Goal: Task Accomplishment & Management: Use online tool/utility

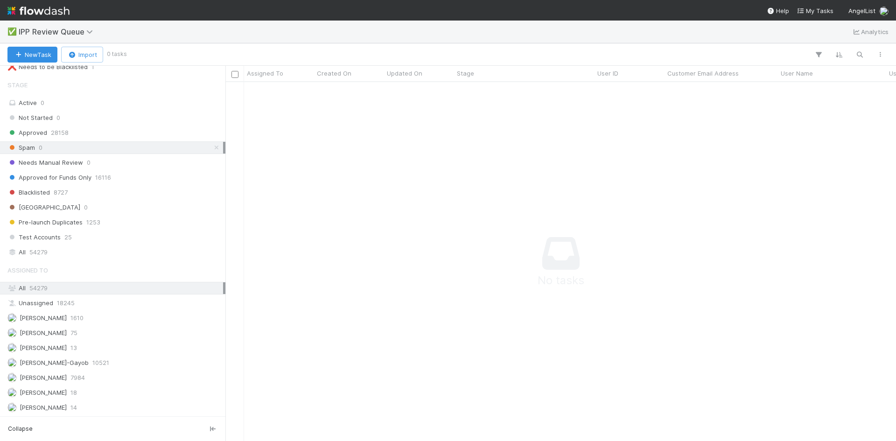
scroll to position [7, 7]
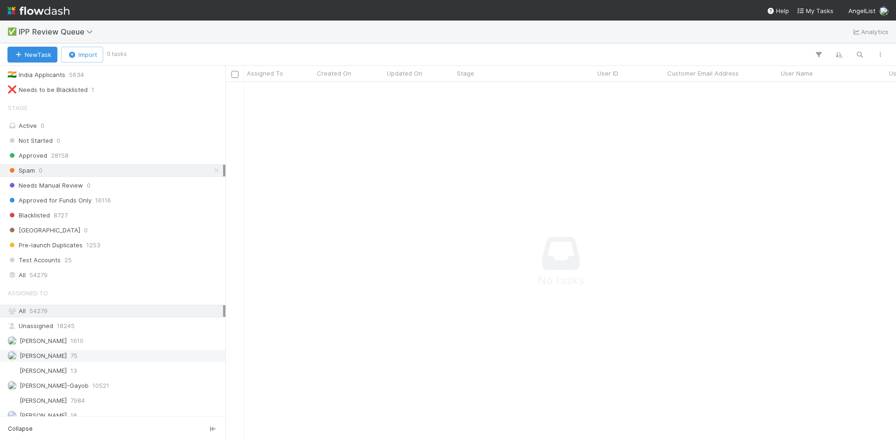
scroll to position [118, 0]
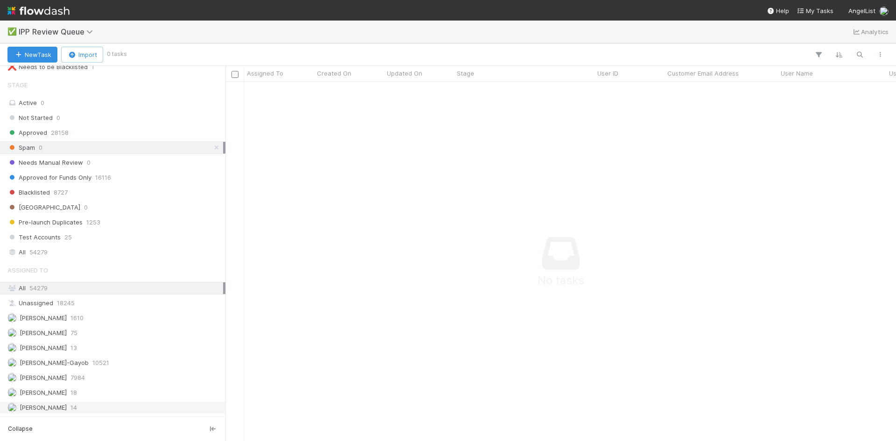
click at [82, 407] on div "William Axalan VI 14" at bounding box center [115, 408] width 216 height 12
click at [212, 149] on icon at bounding box center [216, 148] width 9 height 6
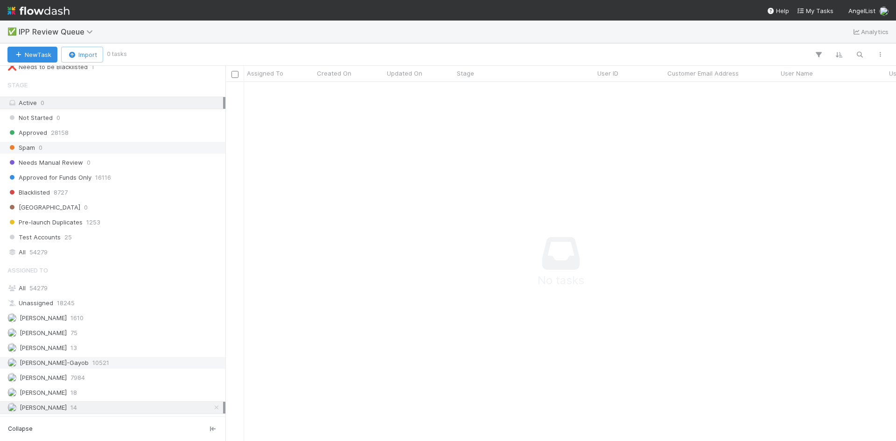
scroll to position [345, 664]
click at [86, 409] on div "William Axalan VI 14" at bounding box center [115, 408] width 216 height 12
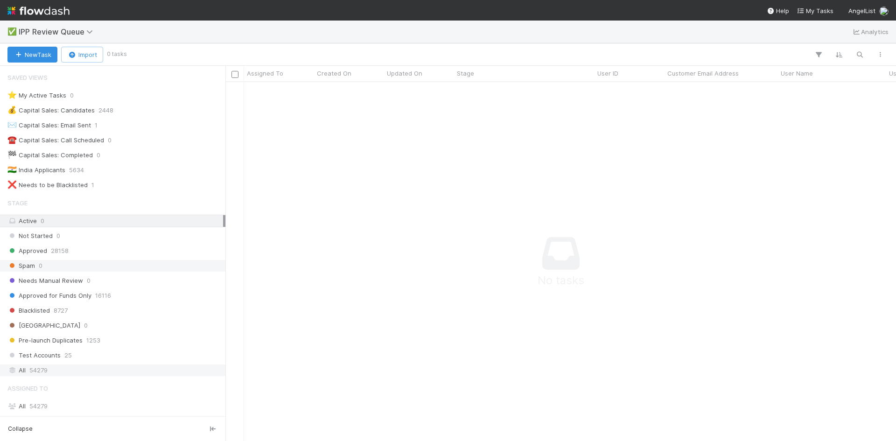
scroll to position [118, 0]
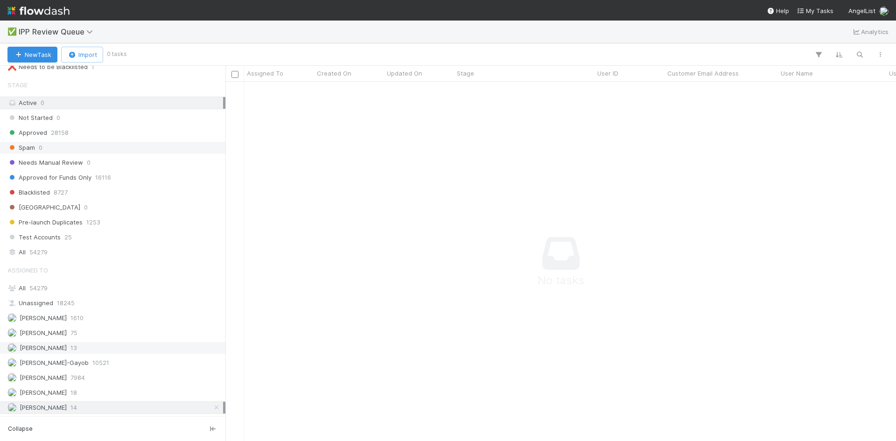
click at [77, 345] on span "13" at bounding box center [73, 348] width 7 height 12
click at [86, 408] on div "William Axalan VI 14" at bounding box center [115, 408] width 216 height 12
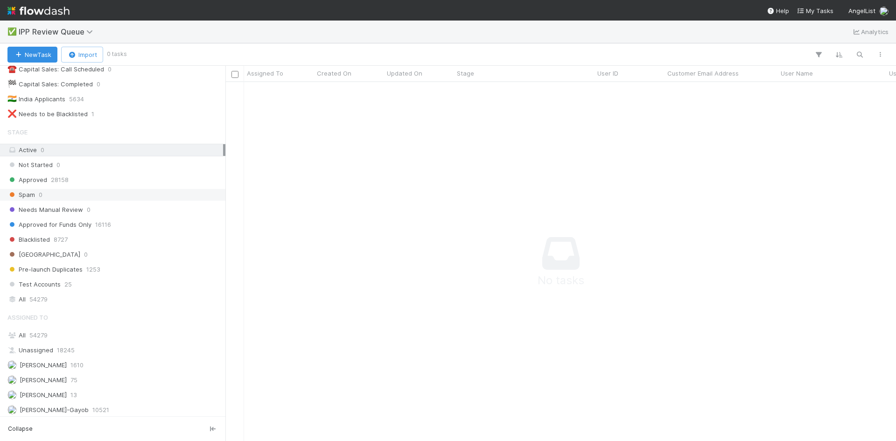
scroll to position [0, 0]
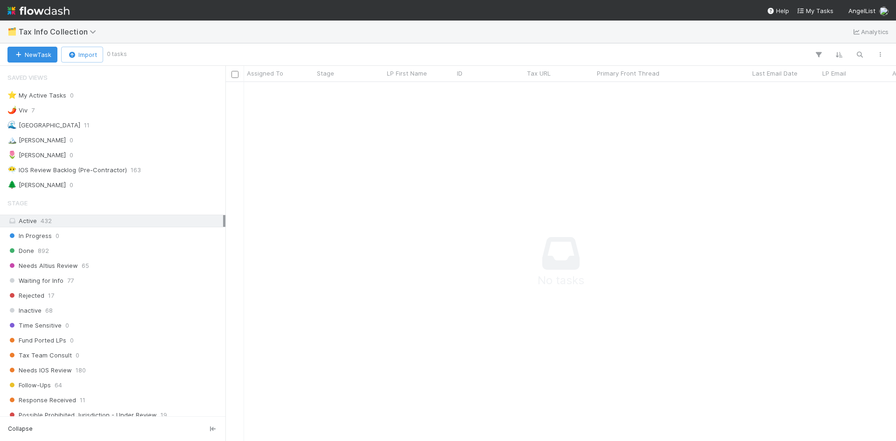
scroll to position [345, 664]
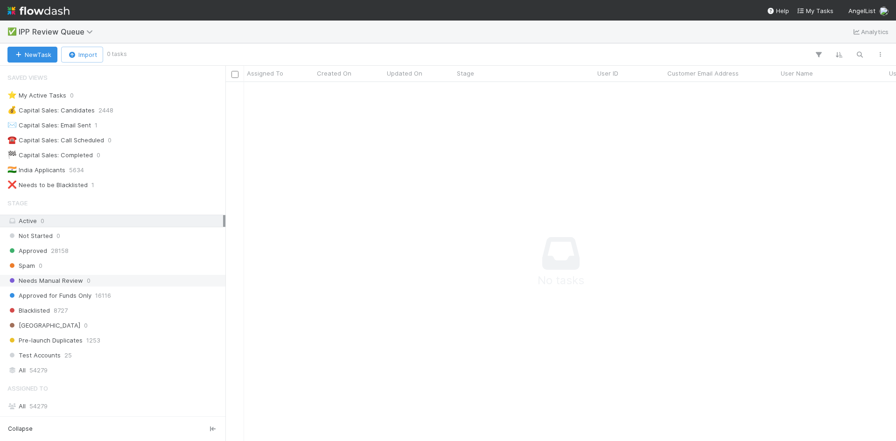
click at [87, 280] on span "0" at bounding box center [89, 281] width 4 height 12
click at [77, 127] on div "✉️ Capital Sales: Email Sent" at bounding box center [49, 125] width 84 height 12
click at [212, 276] on link at bounding box center [216, 281] width 9 height 12
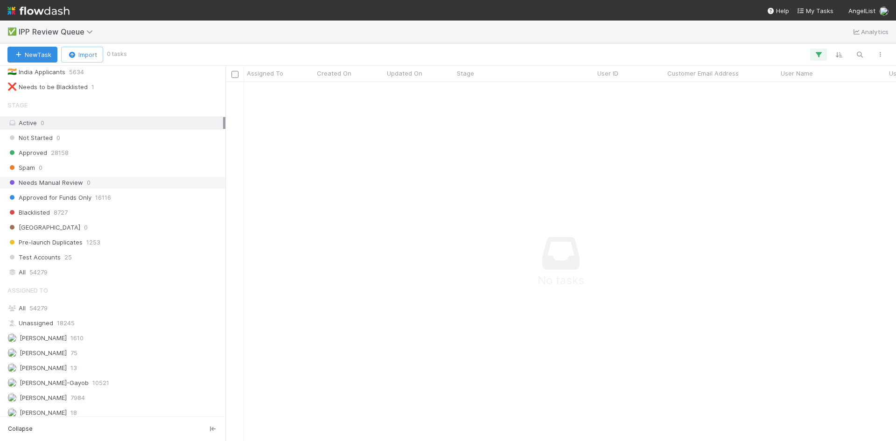
scroll to position [118, 0]
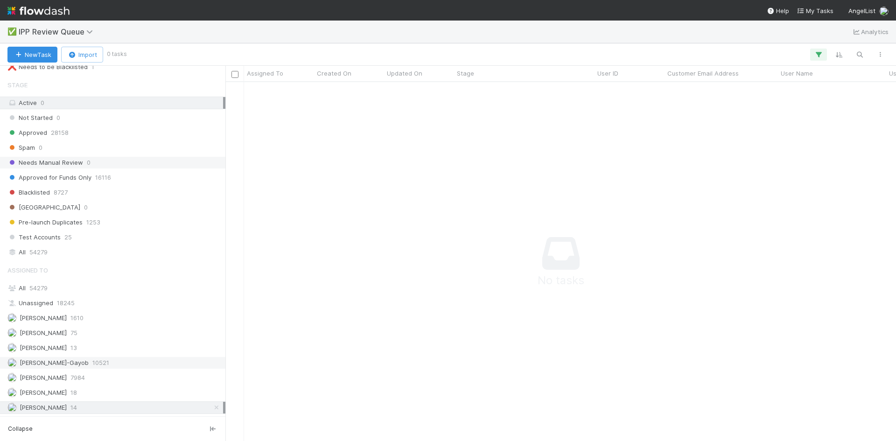
click at [92, 362] on span "10521" at bounding box center [100, 363] width 17 height 12
click at [9, 361] on img at bounding box center [11, 362] width 9 height 9
click at [78, 365] on div "[PERSON_NAME]-Gayob 10521" at bounding box center [115, 363] width 216 height 12
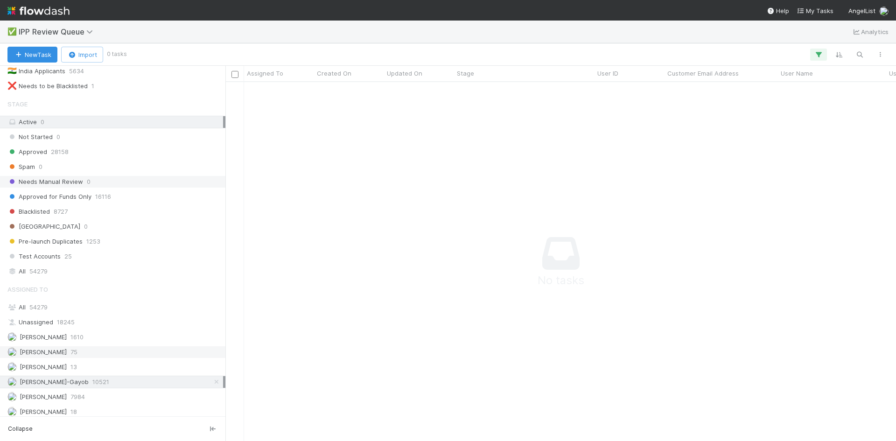
scroll to position [118, 0]
